Goal: Task Accomplishment & Management: Use online tool/utility

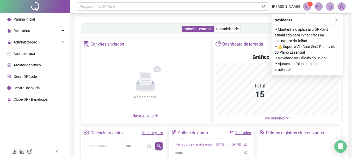
click at [337, 20] on icon "close" at bounding box center [337, 20] width 4 height 4
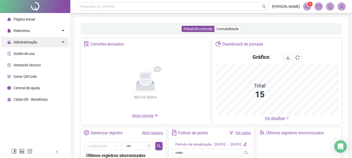
click at [41, 40] on div "Administração" at bounding box center [35, 42] width 68 height 10
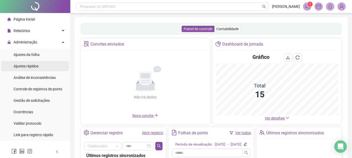
click at [34, 67] on span "Ajustes rápidos" at bounding box center [26, 66] width 25 height 4
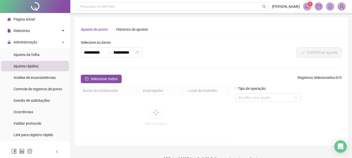
click at [34, 67] on span "Ajustes rápidos" at bounding box center [26, 66] width 25 height 4
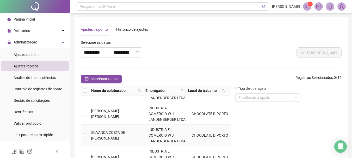
scroll to position [188, 0]
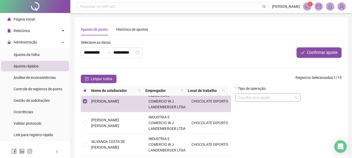
click at [275, 99] on input "search" at bounding box center [265, 98] width 54 height 8
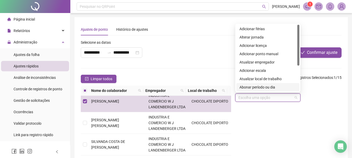
click at [270, 88] on div "Abonar período ou dia" at bounding box center [267, 87] width 57 height 6
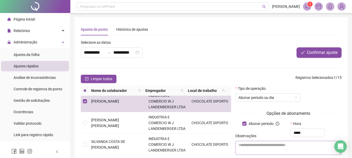
type input "*****"
click at [278, 146] on textarea at bounding box center [288, 148] width 106 height 14
type textarea "**********"
click at [334, 52] on span "Confirmar ajuste" at bounding box center [322, 52] width 30 height 6
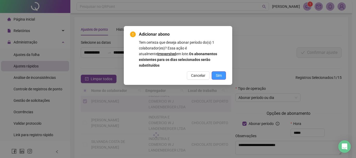
click at [219, 73] on span "Sim" at bounding box center [219, 76] width 6 height 6
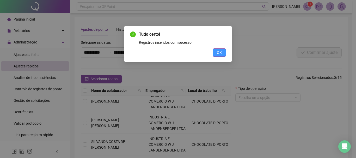
click at [218, 53] on span "OK" at bounding box center [219, 53] width 5 height 6
